Goal: Information Seeking & Learning: Learn about a topic

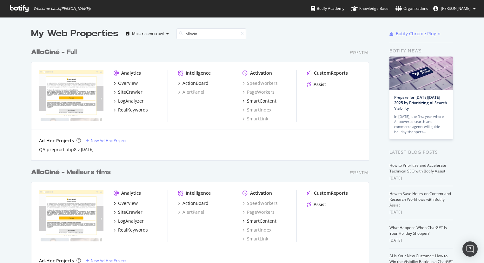
scroll to position [787, 343]
type input "allocin"
click at [50, 52] on b "AlloCin" at bounding box center [43, 52] width 24 height 6
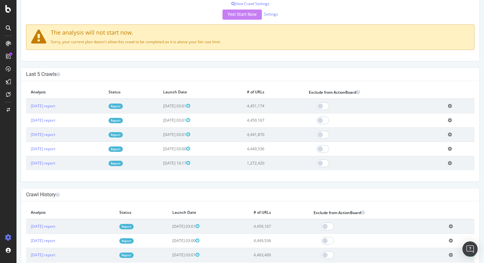
scroll to position [150, 0]
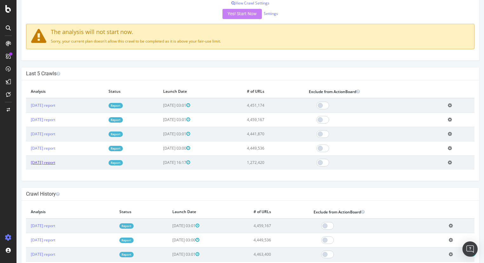
click at [49, 163] on link "[DATE] report" at bounding box center [43, 162] width 24 height 5
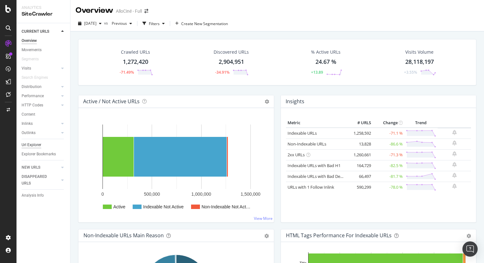
click at [28, 143] on div "Url Explorer" at bounding box center [32, 145] width 20 height 7
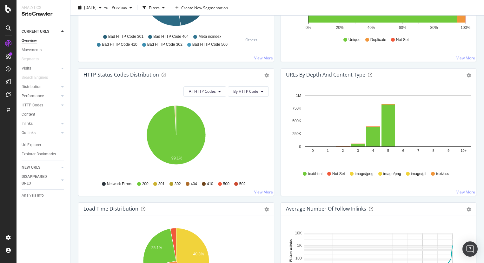
scroll to position [287, 0]
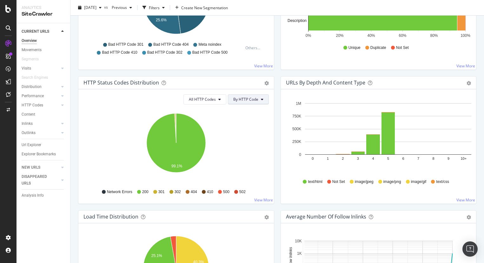
click at [263, 100] on icon at bounding box center [262, 99] width 3 height 4
click at [217, 116] on icon "99.1%" at bounding box center [175, 147] width 185 height 74
click at [221, 102] on button "All HTTP Codes" at bounding box center [204, 99] width 43 height 10
click at [261, 100] on icon at bounding box center [262, 99] width 3 height 4
click at [251, 111] on span "By Family" at bounding box center [246, 112] width 25 height 6
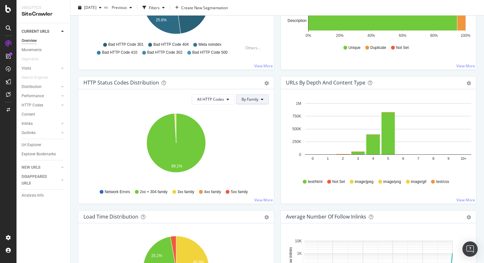
click at [257, 100] on span "By Family" at bounding box center [250, 99] width 17 height 5
click at [253, 124] on span "By HTTP Code" at bounding box center [254, 124] width 25 height 6
click at [219, 99] on icon at bounding box center [219, 99] width 3 height 4
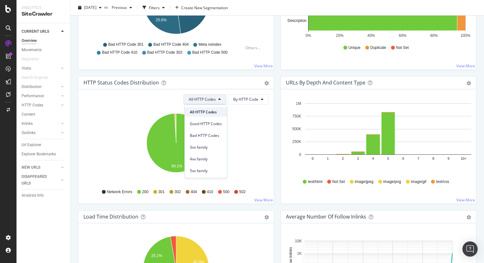
click at [212, 114] on span "All HTTP Codes" at bounding box center [206, 112] width 32 height 6
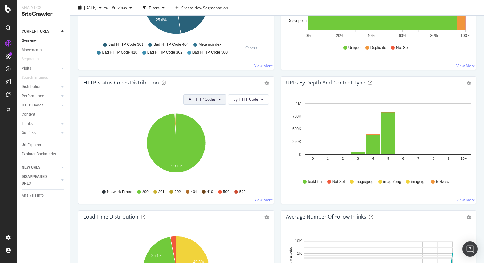
click at [213, 96] on button "All HTTP Codes" at bounding box center [204, 99] width 43 height 10
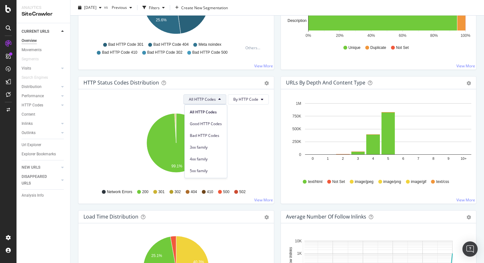
click at [257, 128] on icon "99.1%" at bounding box center [175, 147] width 185 height 74
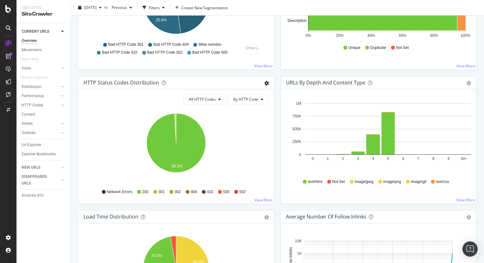
click at [265, 83] on icon "gear" at bounding box center [266, 83] width 4 height 4
click at [232, 108] on span "Table" at bounding box center [245, 107] width 58 height 9
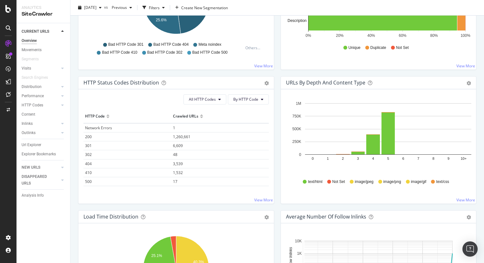
click at [88, 183] on span "500" at bounding box center [88, 181] width 7 height 5
click at [176, 180] on span "17" at bounding box center [175, 181] width 4 height 5
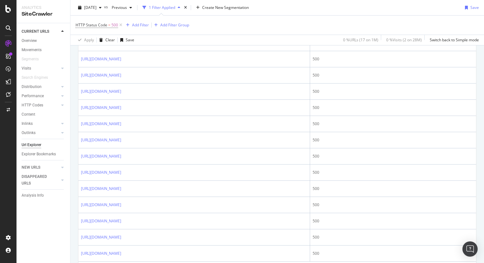
scroll to position [274, 0]
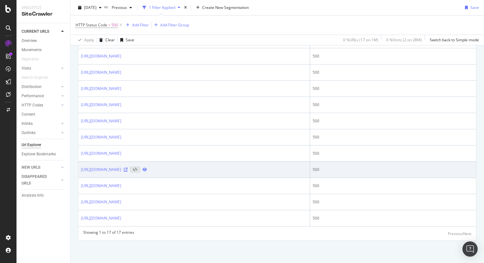
click at [128, 168] on icon at bounding box center [126, 170] width 4 height 4
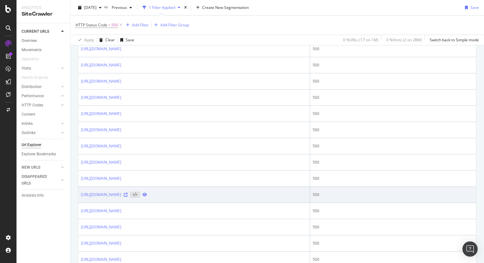
click at [128, 197] on icon at bounding box center [126, 195] width 4 height 4
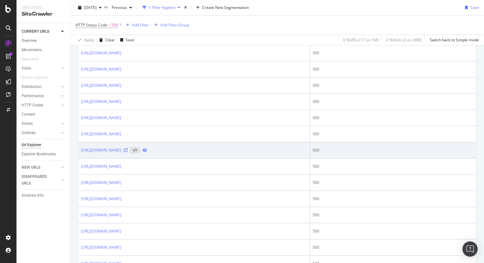
scroll to position [274, 0]
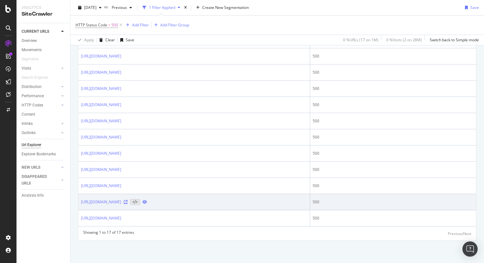
click at [128, 200] on icon at bounding box center [126, 202] width 4 height 4
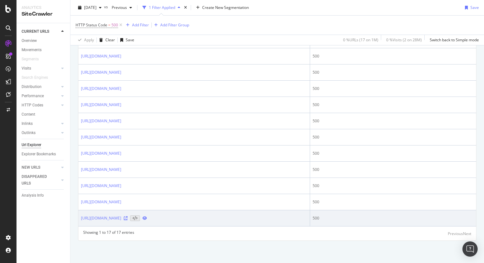
click at [128, 219] on icon at bounding box center [126, 218] width 4 height 4
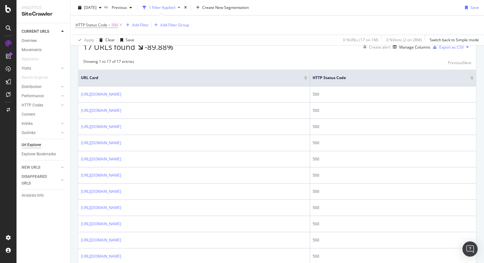
scroll to position [129, 0]
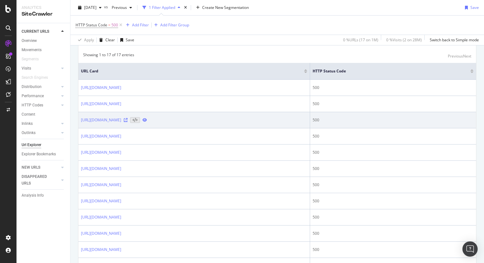
click at [128, 122] on icon at bounding box center [126, 120] width 4 height 4
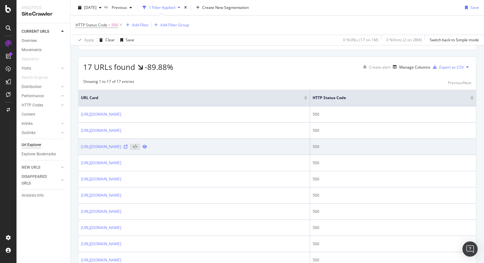
scroll to position [0, 0]
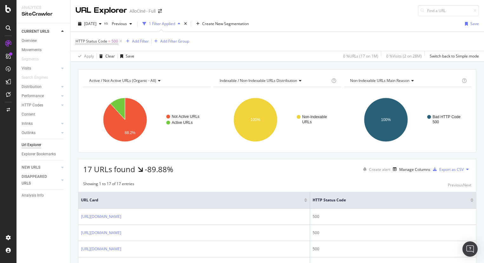
click at [7, 26] on icon at bounding box center [8, 27] width 5 height 5
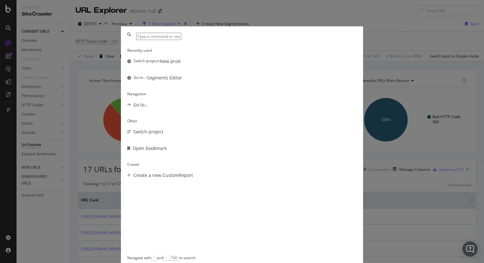
click at [237, 11] on div "Recently used Switch project › New prod Go to... › Segments Editor Navigation G…" at bounding box center [242, 131] width 484 height 263
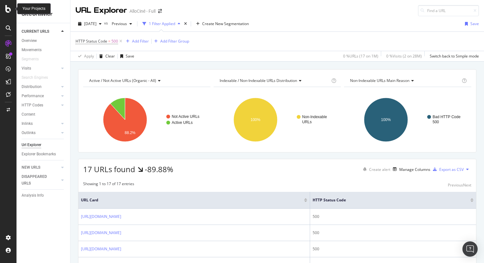
click at [9, 10] on icon at bounding box center [8, 9] width 6 height 8
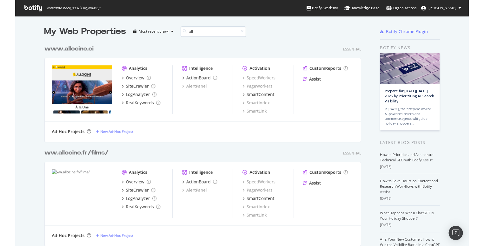
scroll to position [482, 343]
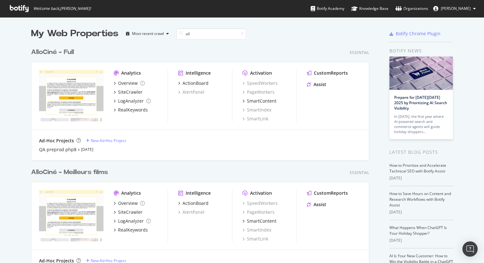
type input "all"
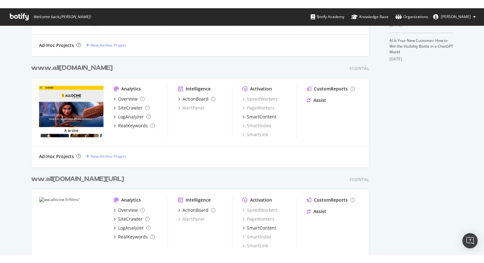
scroll to position [263, 484]
